Goal: Transaction & Acquisition: Purchase product/service

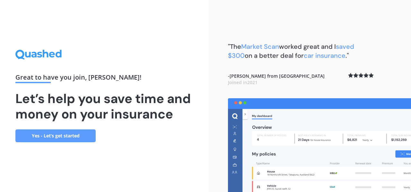
click at [74, 133] on link "Yes - Let’s get started" at bounding box center [55, 135] width 80 height 13
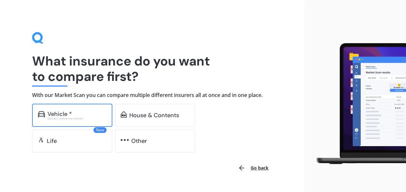
click at [87, 111] on div "Vehicle *" at bounding box center [77, 114] width 59 height 6
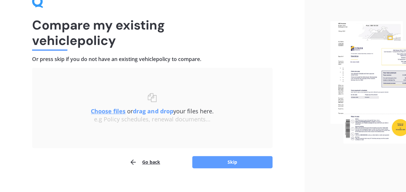
scroll to position [35, 0]
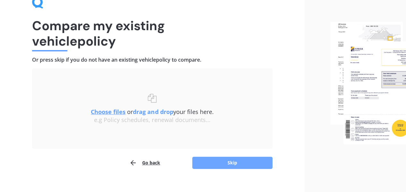
click at [213, 158] on button "Skip" at bounding box center [232, 163] width 80 height 12
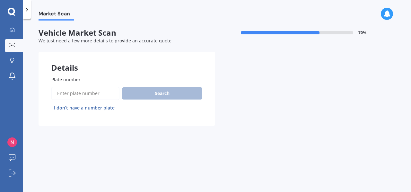
click at [103, 92] on input "Plate number" at bounding box center [85, 93] width 68 height 13
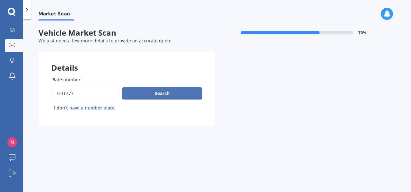
type input "hbt777"
click at [143, 97] on button "Search" at bounding box center [162, 93] width 80 height 12
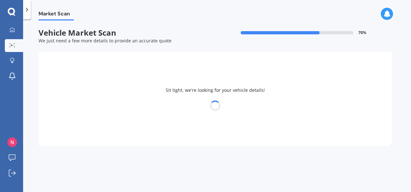
select select "TOYOTA"
select select "HILUX"
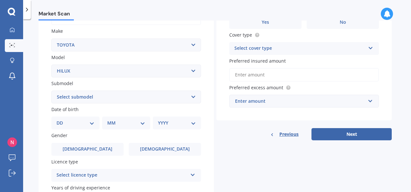
scroll to position [117, 0]
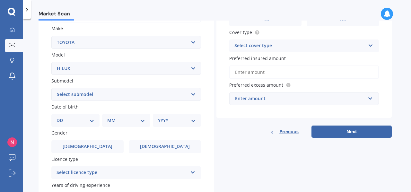
click at [136, 96] on select "Select submodel (All other) Diesel Diesel 4WD Petrol 4WD SR TD DC 2.8D/6AT/UT S…" at bounding box center [126, 94] width 150 height 13
select select "DIESEL 4WD"
click at [51, 88] on select "Select submodel (All other) Diesel Diesel 4WD Petrol 4WD SR TD DC 2.8D/6AT/UT S…" at bounding box center [126, 94] width 150 height 13
click at [82, 122] on select "DD 01 02 03 04 05 06 07 08 09 10 11 12 13 14 15 16 17 18 19 20 21 22 23 24 25 2…" at bounding box center [76, 120] width 38 height 7
select select "10"
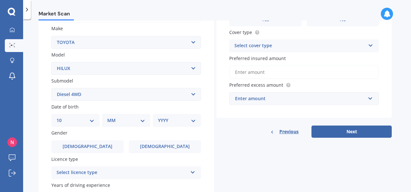
click at [62, 118] on select "DD 01 02 03 04 05 06 07 08 09 10 11 12 13 14 15 16 17 18 19 20 21 22 23 24 25 2…" at bounding box center [76, 120] width 38 height 7
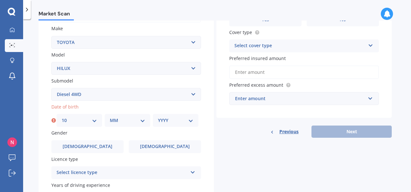
click at [122, 119] on select "MM 01 02 03 04 05 06 07 08 09 10 11 12" at bounding box center [127, 120] width 35 height 7
click at [110, 118] on select "MM 01 02 03 04 05 06 07 08 09 10 11 12" at bounding box center [127, 120] width 35 height 7
click at [112, 118] on select "MM 01 02 03 04 05 06 07 08 09 10 11 12" at bounding box center [127, 120] width 35 height 7
select select "01"
click at [110, 118] on select "MM 01 02 03 04 05 06 07 08 09 10 11 12" at bounding box center [127, 120] width 35 height 7
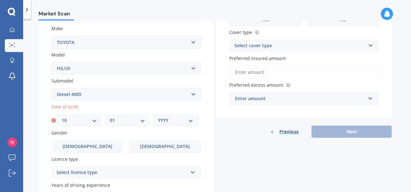
click at [170, 125] on div "YYYY 2025 2024 2023 2022 2021 2020 2019 2018 2017 2016 2015 2014 2013 2012 2011…" at bounding box center [176, 120] width 46 height 13
click at [172, 121] on select "YYYY 2025 2024 2023 2022 2021 2020 2019 2018 2017 2016 2015 2014 2013 2012 2011…" at bounding box center [175, 120] width 35 height 7
select select "2005"
click at [158, 118] on select "YYYY 2025 2024 2023 2022 2021 2020 2019 2018 2017 2016 2015 2014 2013 2012 2011…" at bounding box center [175, 120] width 35 height 7
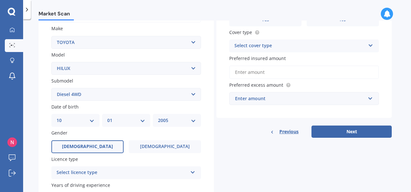
click at [97, 145] on label "[DEMOGRAPHIC_DATA]" at bounding box center [87, 146] width 72 height 13
click at [0, 0] on input "[DEMOGRAPHIC_DATA]" at bounding box center [0, 0] width 0 height 0
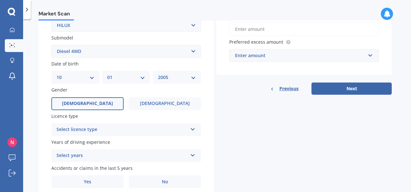
scroll to position [163, 0]
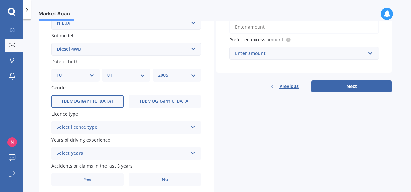
click at [118, 128] on div "Select licence type" at bounding box center [122, 128] width 131 height 8
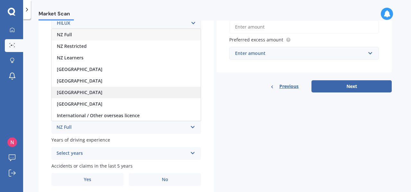
scroll to position [0, 0]
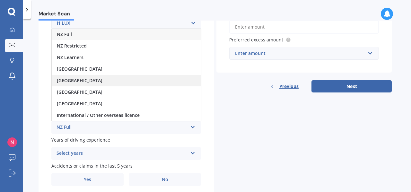
click at [116, 83] on div "[GEOGRAPHIC_DATA]" at bounding box center [126, 81] width 149 height 12
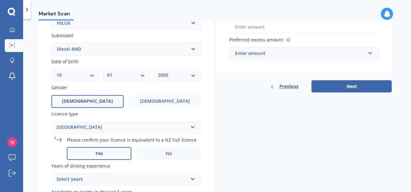
click at [109, 154] on label "Yes" at bounding box center [99, 153] width 65 height 13
click at [0, 0] on input "Yes" at bounding box center [0, 0] width 0 height 0
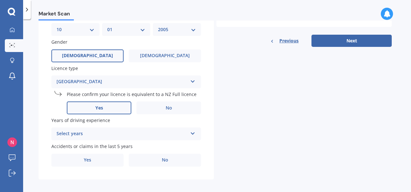
scroll to position [209, 0]
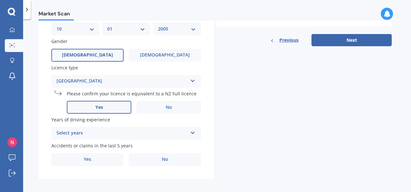
click at [155, 136] on div "Select years" at bounding box center [122, 133] width 131 height 8
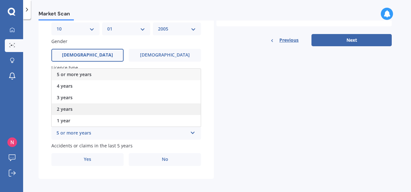
click at [125, 114] on div "2 years" at bounding box center [126, 109] width 149 height 12
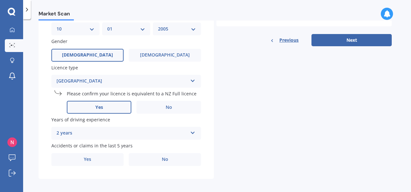
scroll to position [213, 0]
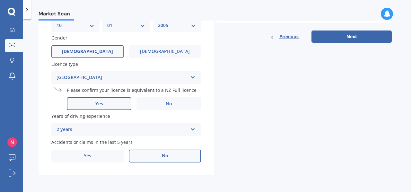
click at [160, 160] on label "No" at bounding box center [165, 156] width 72 height 13
click at [0, 0] on input "No" at bounding box center [0, 0] width 0 height 0
click at [332, 38] on button "Next" at bounding box center [352, 37] width 80 height 12
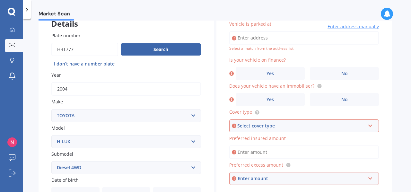
scroll to position [44, 0]
click at [276, 40] on input "Vehicle is parked at" at bounding box center [304, 37] width 150 height 13
type input "[STREET_ADDRESS]"
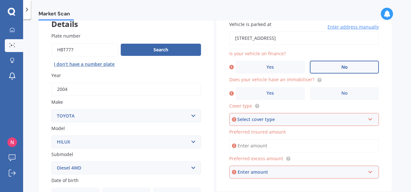
click at [333, 69] on label "No" at bounding box center [344, 67] width 69 height 13
click at [0, 0] on input "No" at bounding box center [0, 0] width 0 height 0
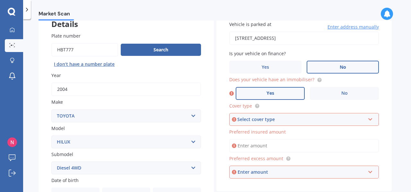
click at [287, 92] on label "Yes" at bounding box center [270, 93] width 69 height 13
click at [0, 0] on input "Yes" at bounding box center [0, 0] width 0 height 0
click at [262, 122] on div "Select cover type" at bounding box center [301, 119] width 128 height 7
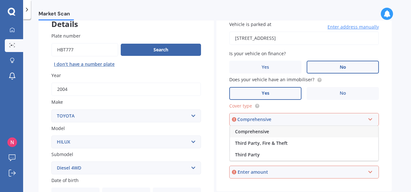
click at [263, 129] on span "Comprehensive" at bounding box center [252, 131] width 34 height 6
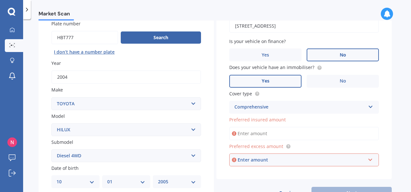
scroll to position [56, 0]
click at [276, 133] on input "Preferred insured amount" at bounding box center [304, 133] width 150 height 13
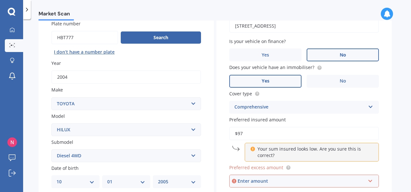
type input "$9"
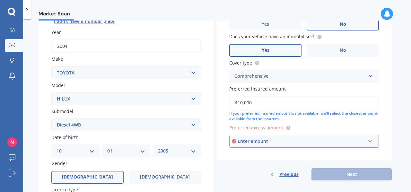
scroll to position [89, 0]
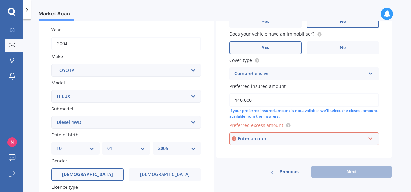
type input "$10,000"
click at [276, 138] on div "Enter amount" at bounding box center [302, 138] width 128 height 7
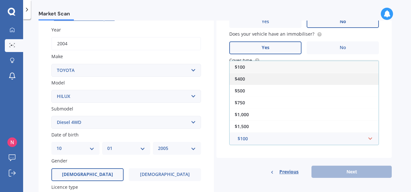
click at [271, 79] on div "$400" at bounding box center [304, 79] width 149 height 12
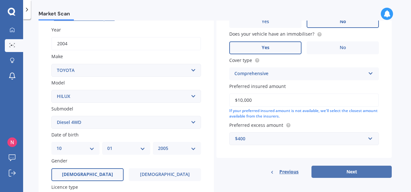
click at [328, 173] on button "Next" at bounding box center [352, 172] width 80 height 12
select select "10"
select select "01"
select select "2005"
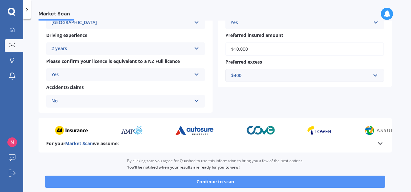
scroll to position [166, 0]
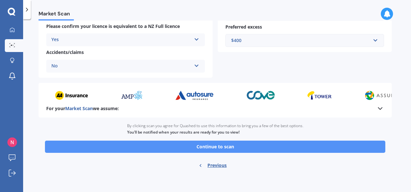
click at [268, 147] on button "Continue to scan" at bounding box center [215, 147] width 341 height 12
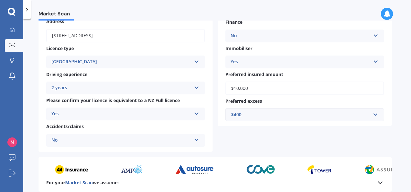
scroll to position [82, 0]
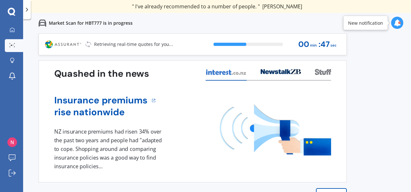
click at [395, 22] on icon at bounding box center [397, 22] width 7 height 7
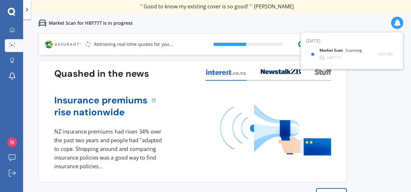
click at [395, 22] on icon at bounding box center [397, 22] width 7 height 7
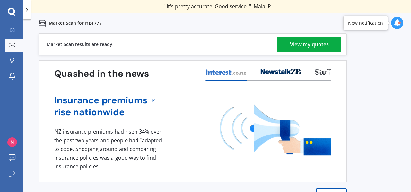
click at [315, 49] on div "View my quotes" at bounding box center [309, 44] width 39 height 15
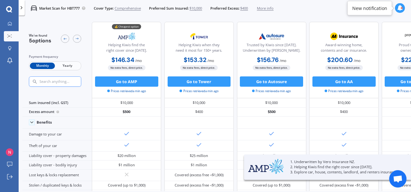
click at [73, 66] on span "Yearly" at bounding box center [67, 66] width 25 height 7
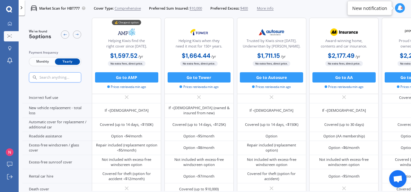
scroll to position [181, 0]
click at [44, 63] on span "Monthly" at bounding box center [42, 61] width 25 height 7
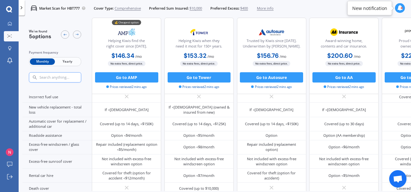
click at [75, 64] on span "Yearly" at bounding box center [67, 61] width 25 height 7
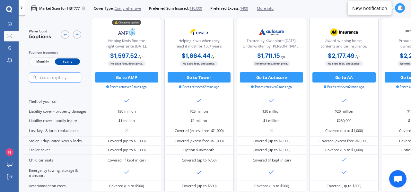
scroll to position [0, 0]
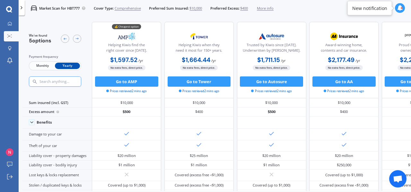
drag, startPoint x: 138, startPoint y: 83, endPoint x: 66, endPoint y: 31, distance: 88.7
click at [66, 31] on div "We've found 5 options Payment frequency Monthly Yearly 💰 Cheapest option Helpin…" at bounding box center [236, 60] width 429 height 76
click at [125, 80] on button "Go to AMP" at bounding box center [126, 81] width 63 height 10
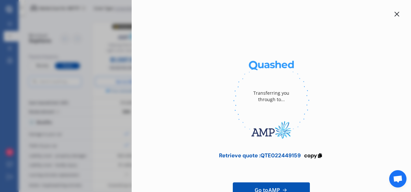
click at [394, 16] on icon at bounding box center [396, 14] width 5 height 5
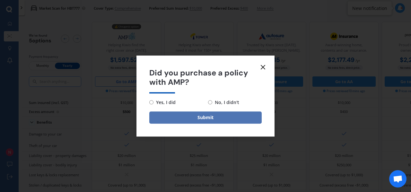
click at [220, 117] on button "Submit" at bounding box center [205, 117] width 112 height 12
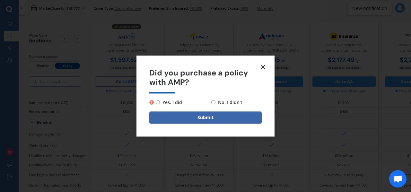
click at [261, 68] on icon at bounding box center [263, 67] width 8 height 8
